Goal: Navigation & Orientation: Find specific page/section

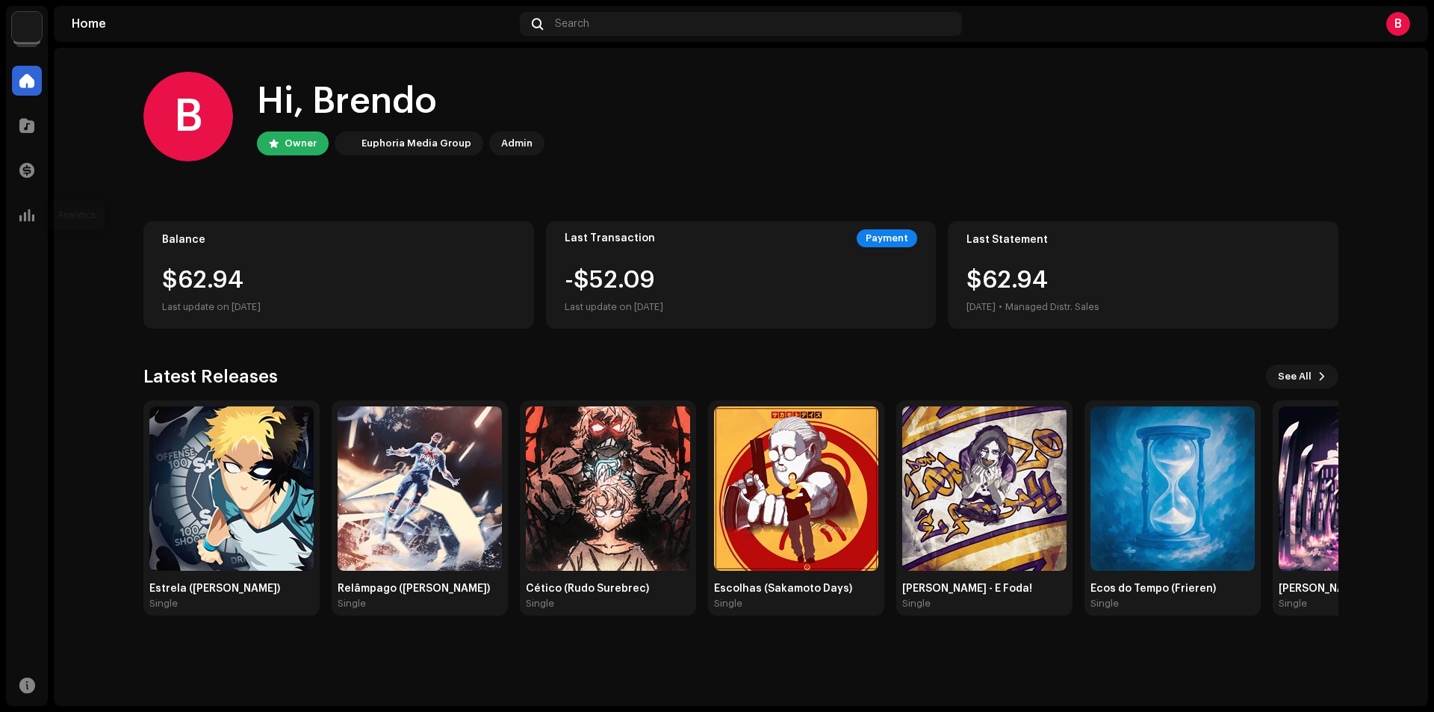
click at [23, 231] on div "Analytics" at bounding box center [27, 215] width 42 height 42
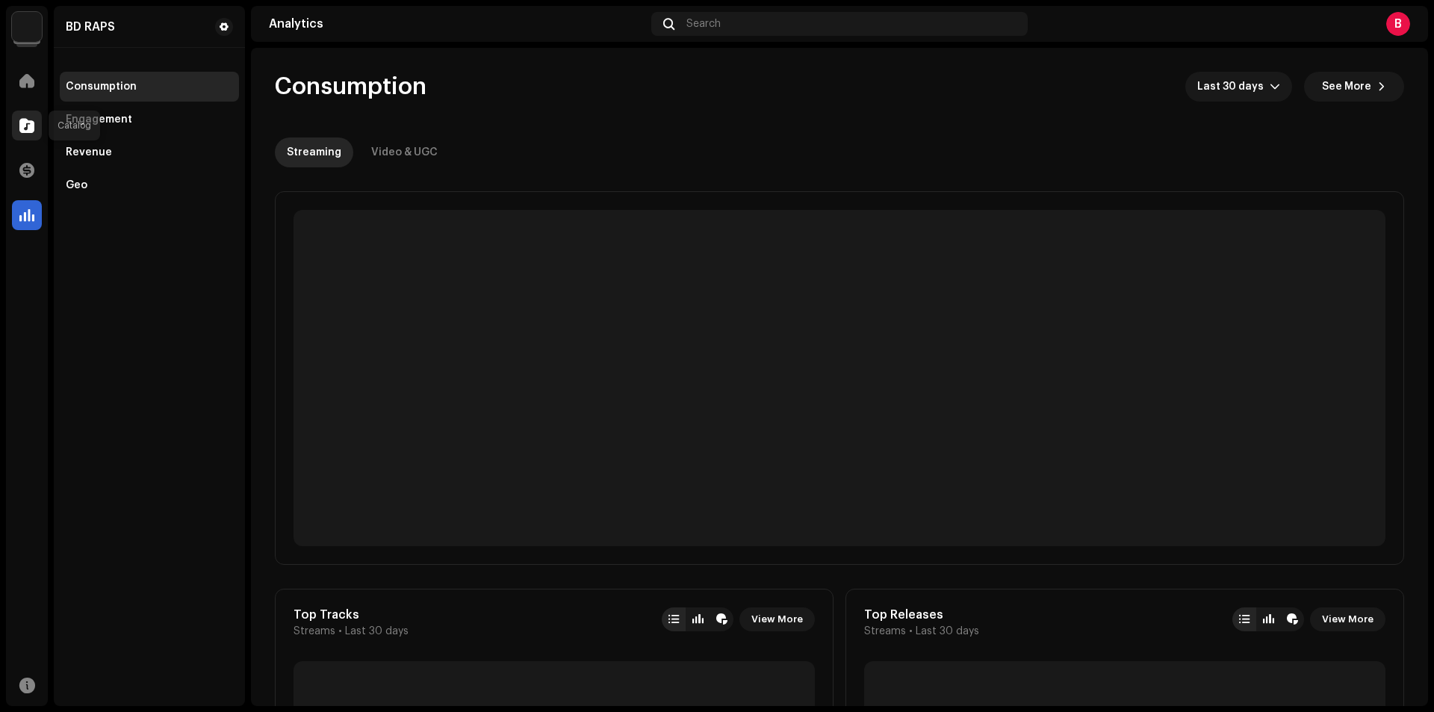
click at [34, 124] on div at bounding box center [27, 126] width 30 height 30
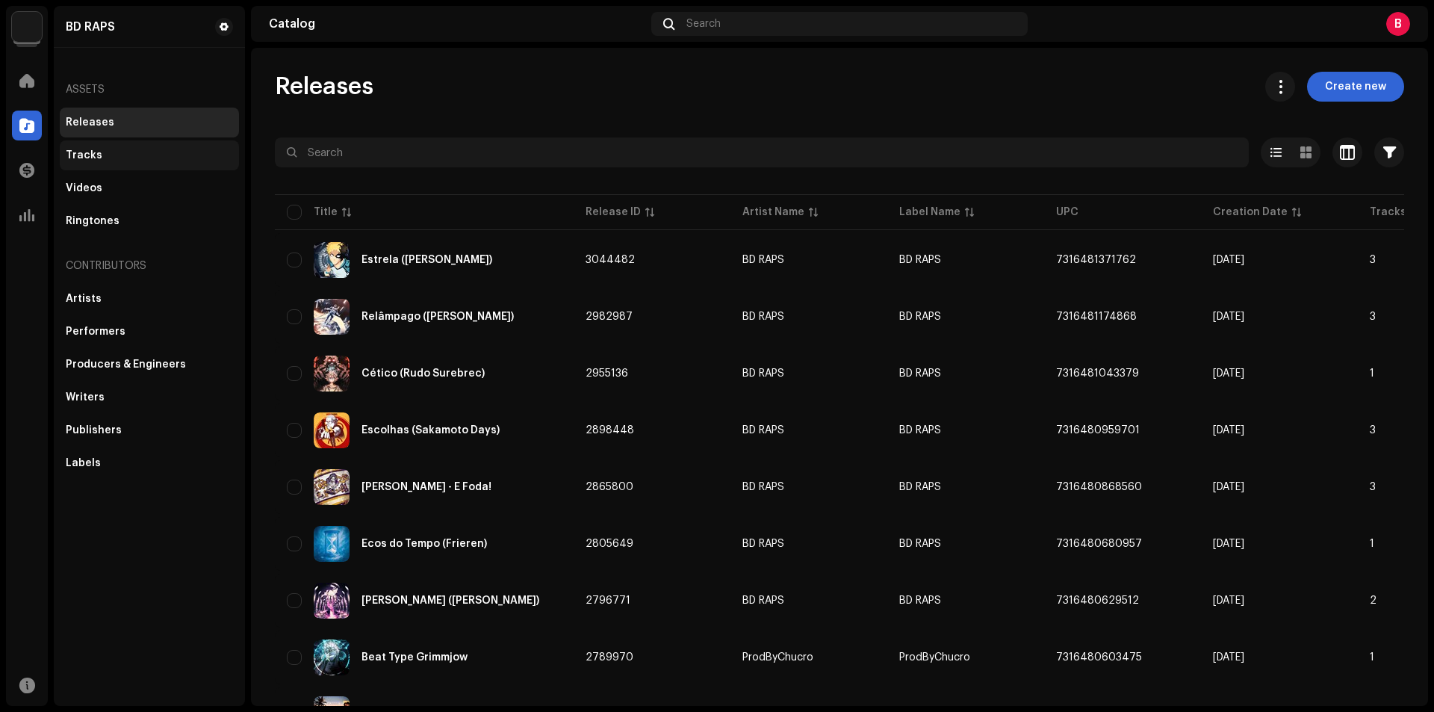
click at [103, 160] on div "Tracks" at bounding box center [149, 155] width 167 height 12
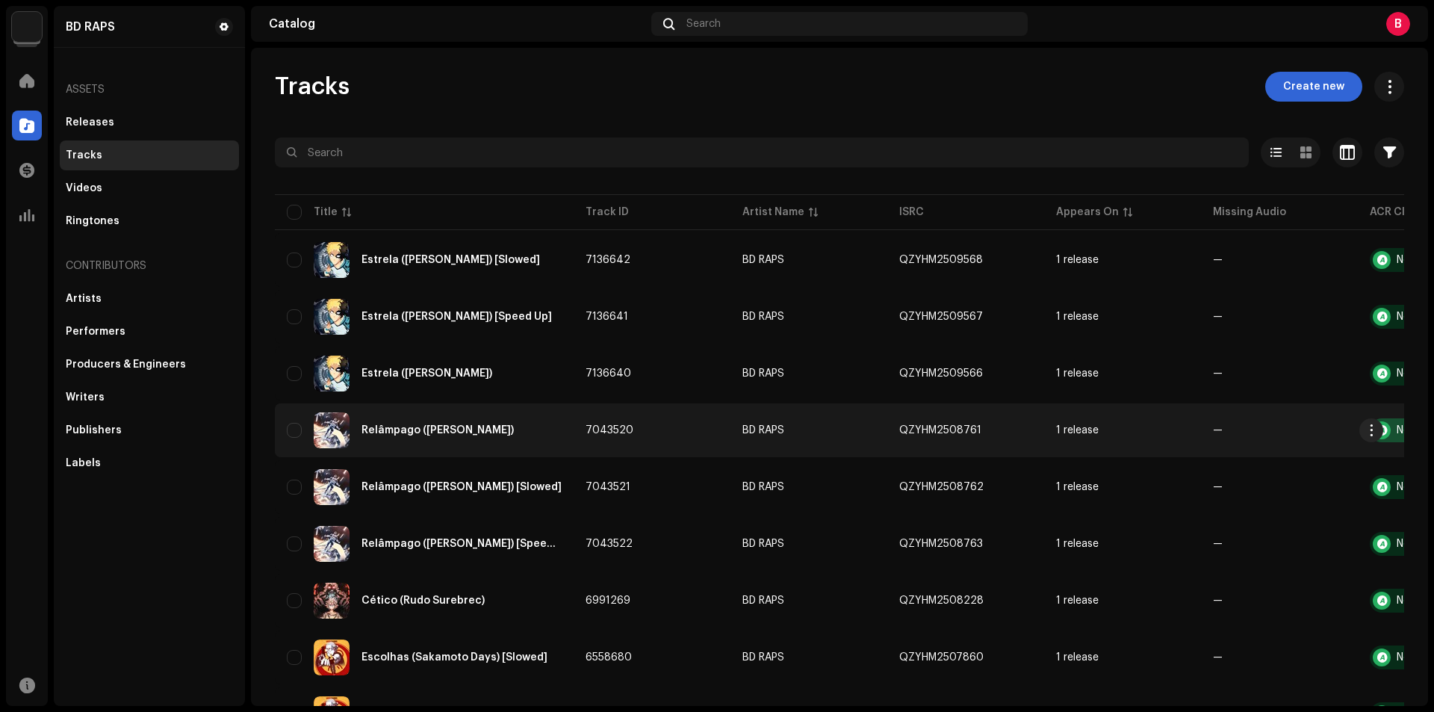
click at [1392, 431] on div "No Audio Match" at bounding box center [1426, 430] width 114 height 24
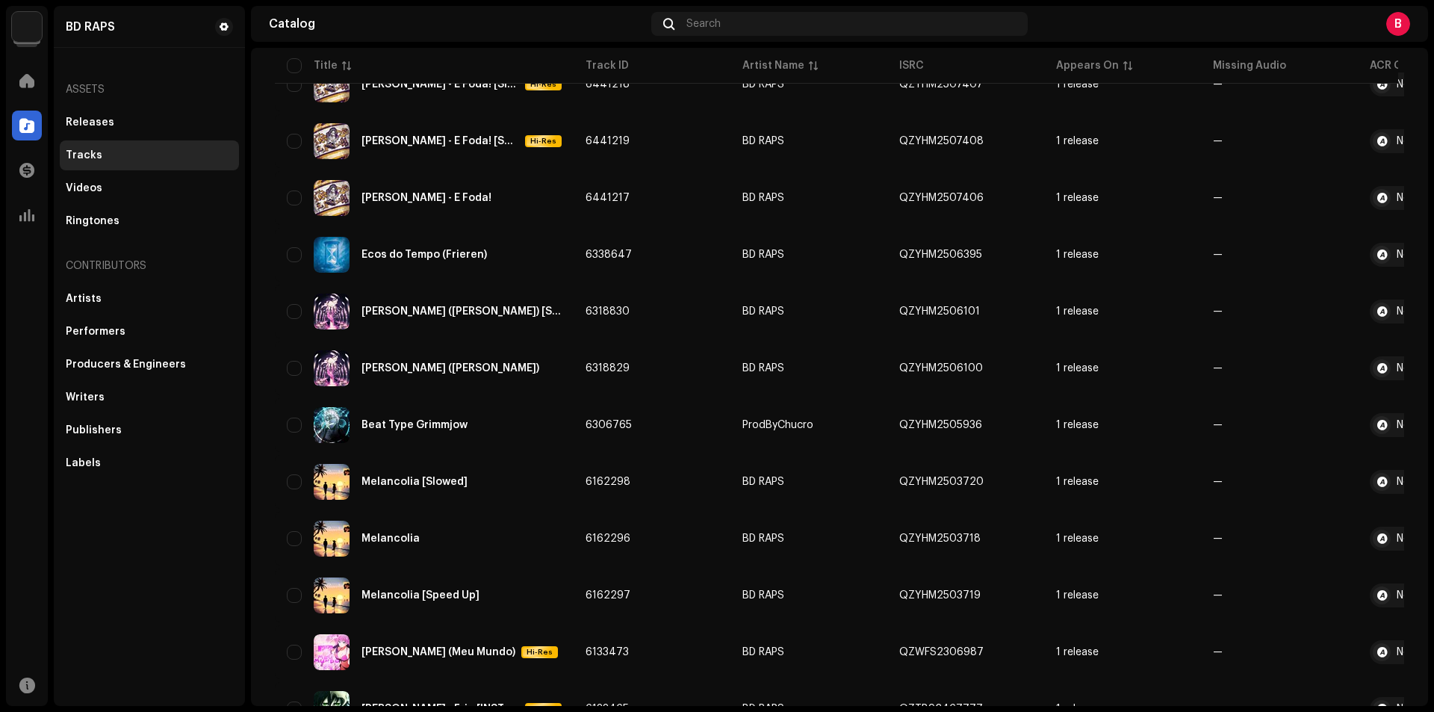
scroll to position [935, 0]
